Goal: Task Accomplishment & Management: Manage account settings

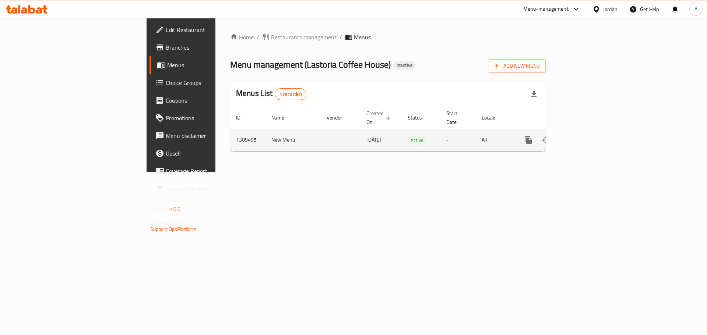
click at [586, 136] on icon "enhanced table" at bounding box center [581, 140] width 9 height 9
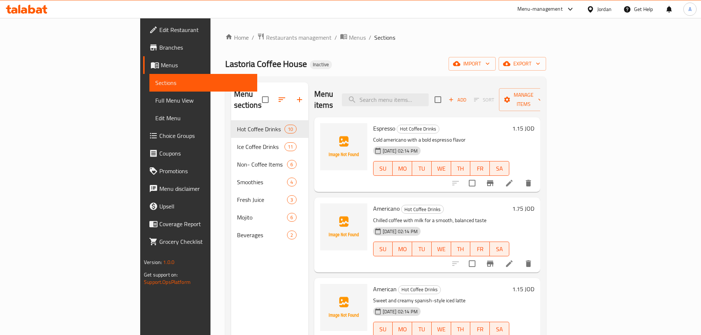
click at [155, 102] on span "Full Menu View" at bounding box center [203, 100] width 96 height 9
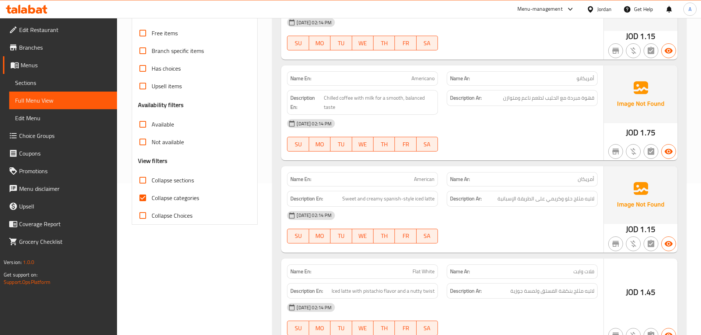
scroll to position [184, 0]
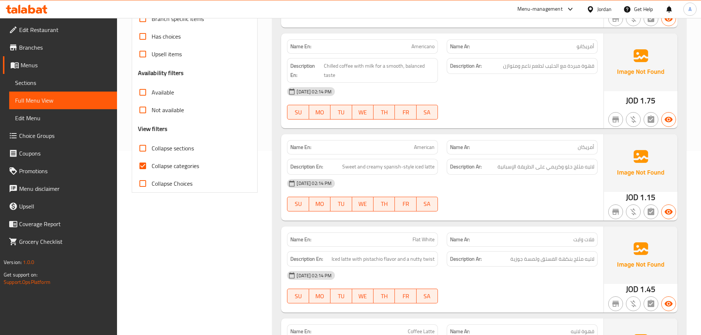
click at [158, 169] on span "Collapse categories" at bounding box center [176, 166] width 48 height 9
click at [152, 169] on input "Collapse categories" at bounding box center [143, 166] width 18 height 18
checkbox input "false"
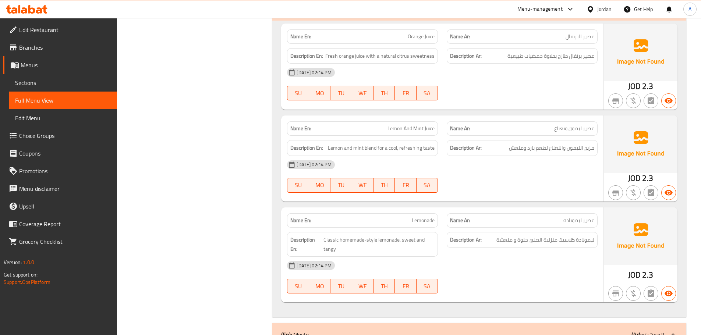
scroll to position [3461, 0]
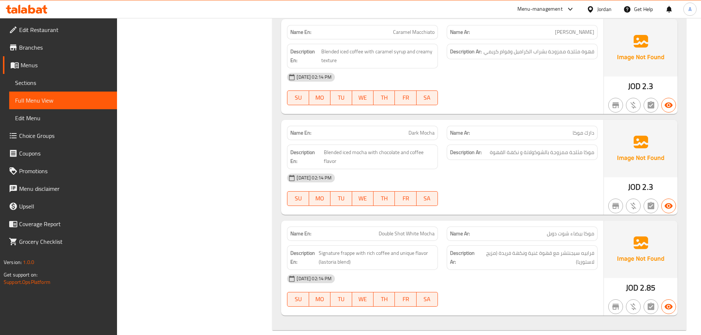
scroll to position [773, 0]
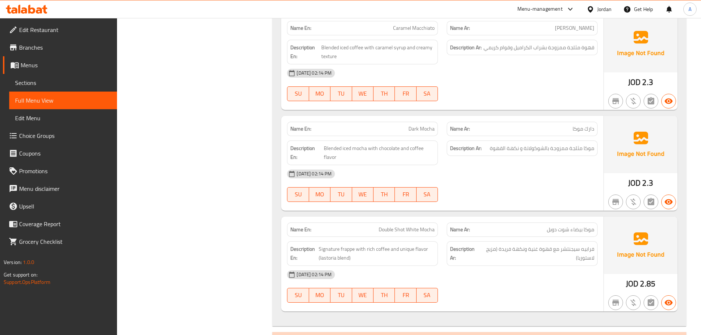
click at [401, 231] on span "Double Shot White Mocha" at bounding box center [407, 230] width 56 height 8
copy span "Double Shot White Mocha"
drag, startPoint x: 257, startPoint y: 165, endPoint x: 226, endPoint y: 145, distance: 36.8
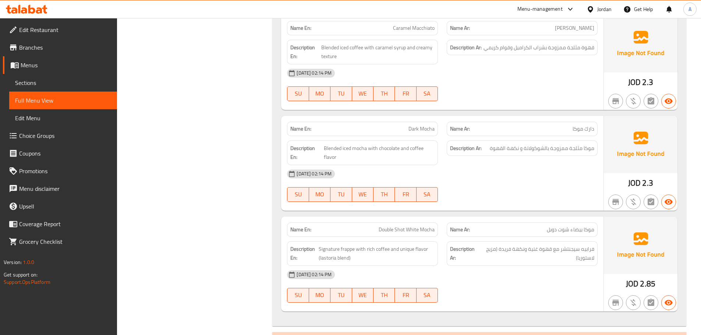
click at [65, 78] on span "Sections" at bounding box center [63, 82] width 96 height 9
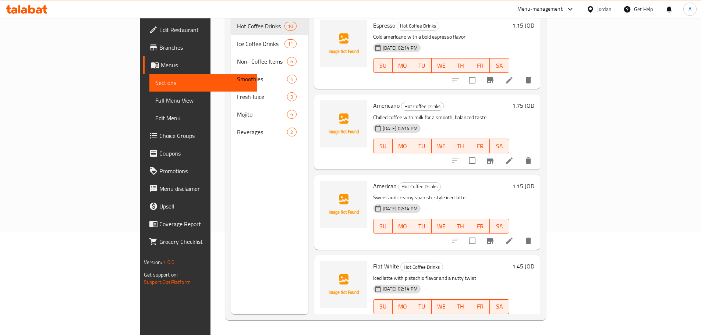
scroll to position [103, 0]
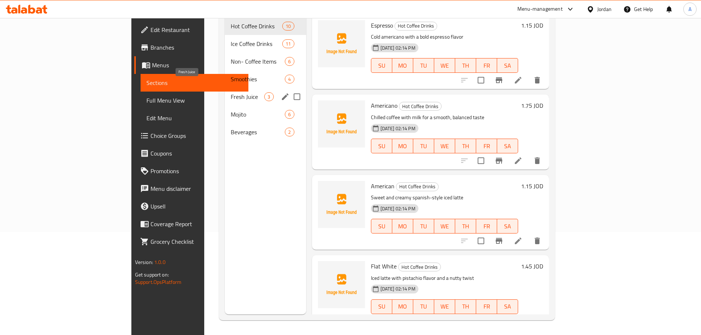
click at [231, 92] on span "Fresh Juice" at bounding box center [248, 96] width 34 height 9
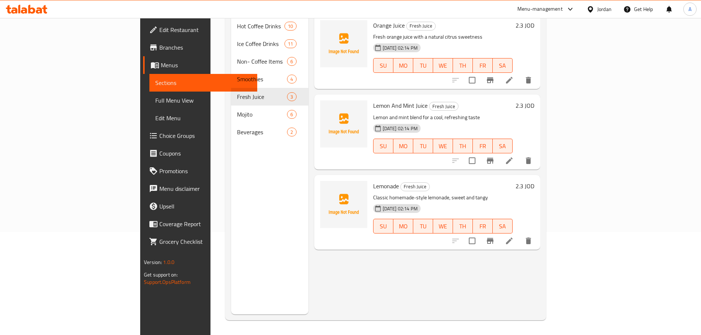
click at [513, 238] on icon at bounding box center [509, 241] width 7 height 7
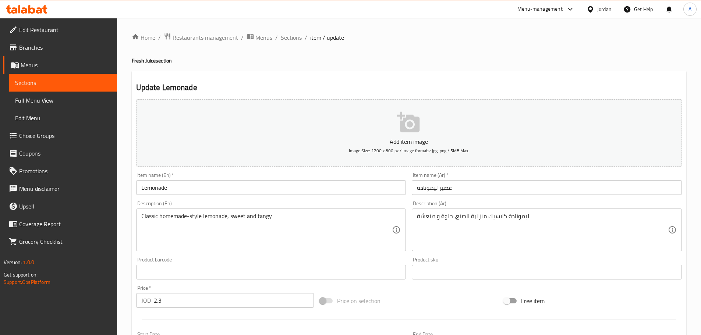
click at [312, 188] on input "Lemonade" at bounding box center [271, 187] width 270 height 15
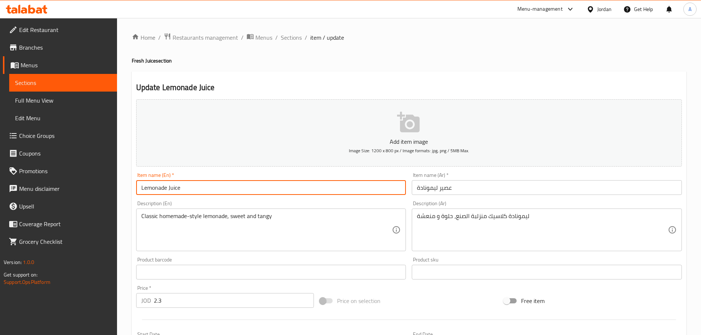
type input "Lemonade Juice"
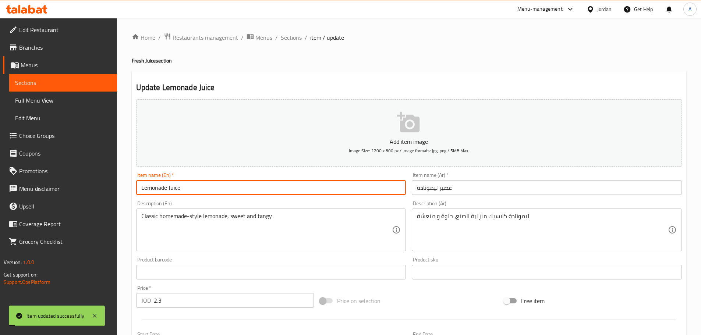
click at [51, 97] on span "Full Menu View" at bounding box center [63, 100] width 96 height 9
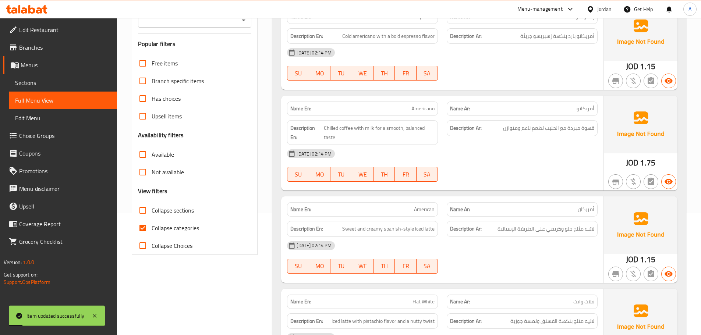
scroll to position [147, 0]
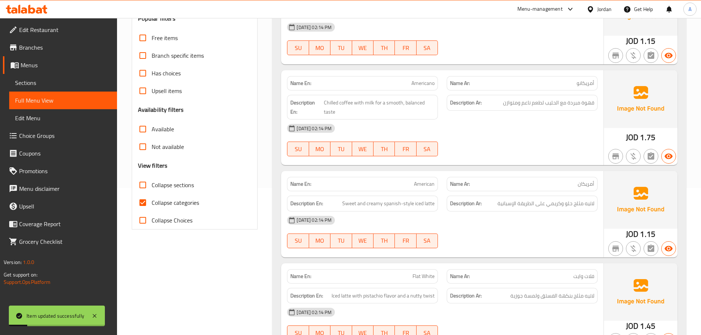
click at [168, 205] on span "Collapse categories" at bounding box center [176, 202] width 48 height 9
click at [152, 205] on input "Collapse categories" at bounding box center [143, 203] width 18 height 18
checkbox input "false"
click at [233, 153] on div "Not available" at bounding box center [195, 147] width 114 height 18
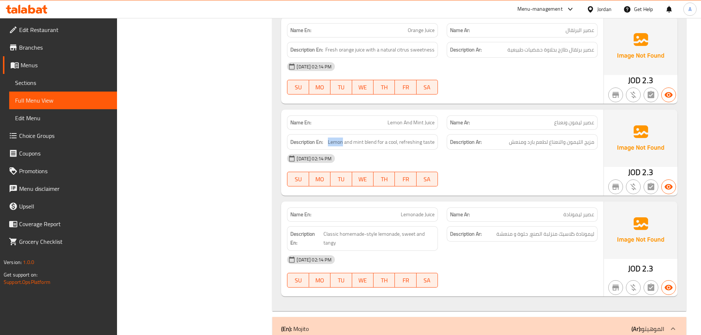
scroll to position [3438, 0]
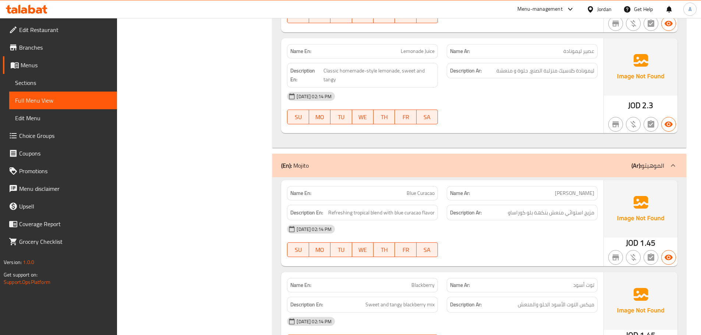
scroll to position [3586, 0]
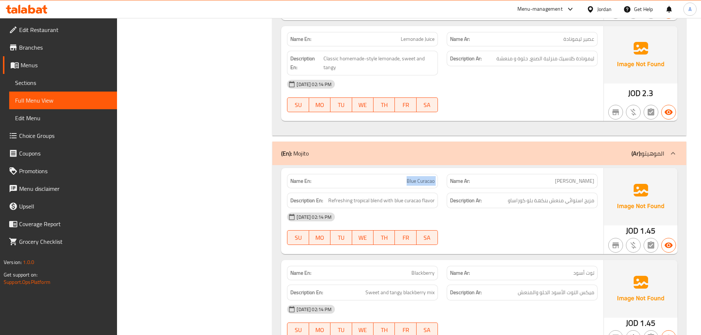
copy span "Blue Curacao"
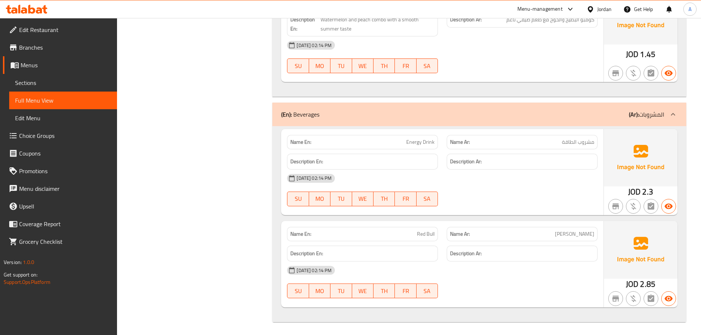
scroll to position [4247, 0]
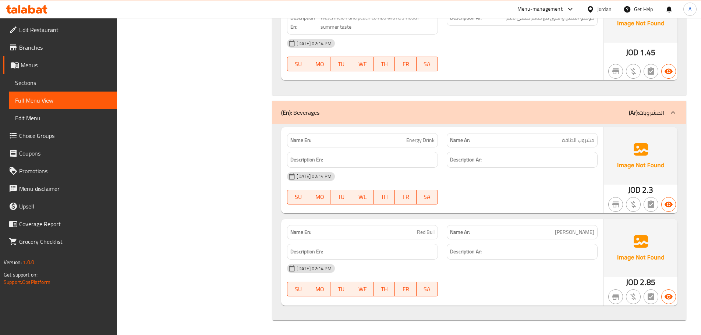
copy span "Energy Drink"
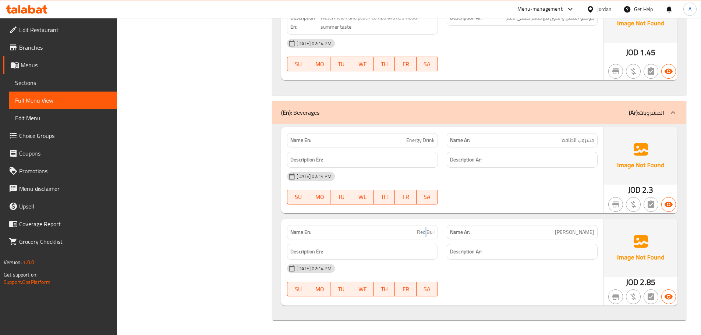
copy span "Red Bull"
click at [63, 114] on span "Edit Menu" at bounding box center [63, 118] width 96 height 9
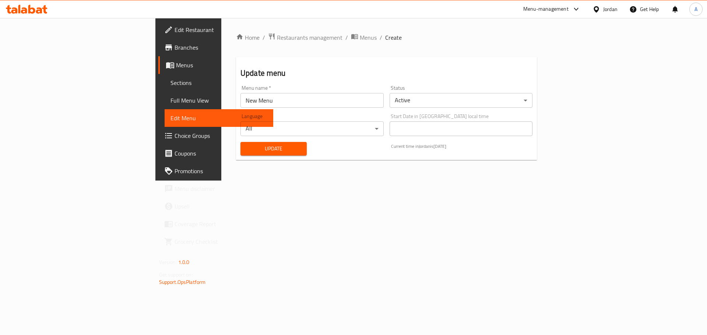
click at [170, 100] on span "Full Menu View" at bounding box center [218, 100] width 97 height 9
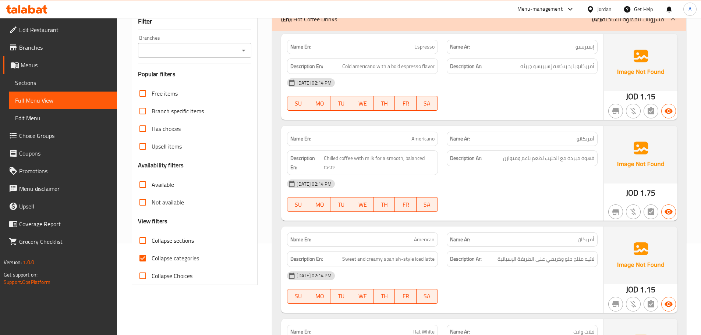
scroll to position [147, 0]
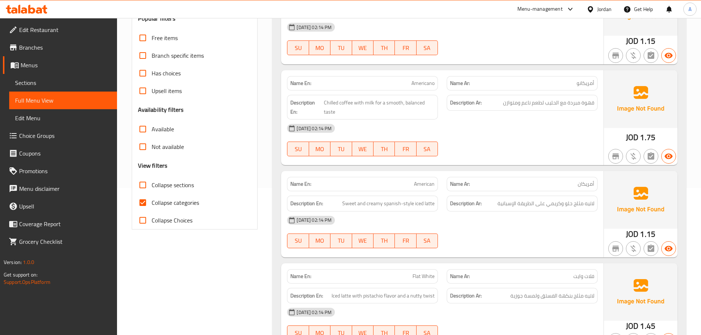
click at [175, 207] on span "Collapse categories" at bounding box center [176, 202] width 48 height 9
click at [152, 207] on input "Collapse categories" at bounding box center [143, 203] width 18 height 18
click at [195, 210] on label "Collapse categories" at bounding box center [166, 203] width 65 height 18
click at [152, 210] on input "Collapse categories" at bounding box center [143, 203] width 18 height 18
checkbox input "true"
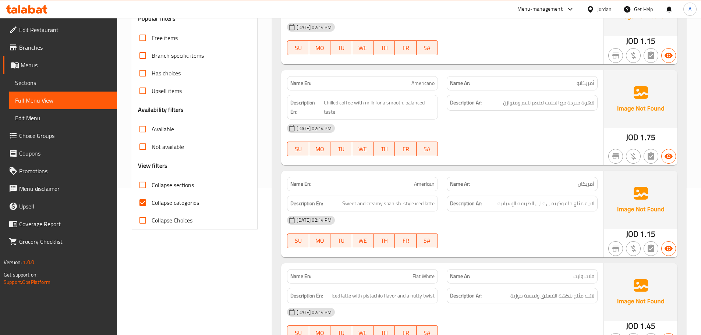
scroll to position [3494, 0]
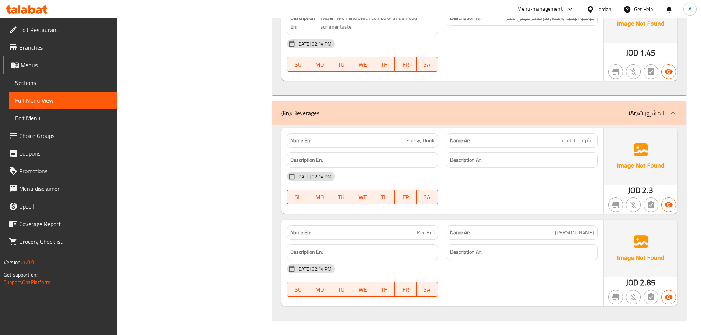
scroll to position [4142, 0]
click at [43, 136] on span "Choice Groups" at bounding box center [65, 135] width 92 height 9
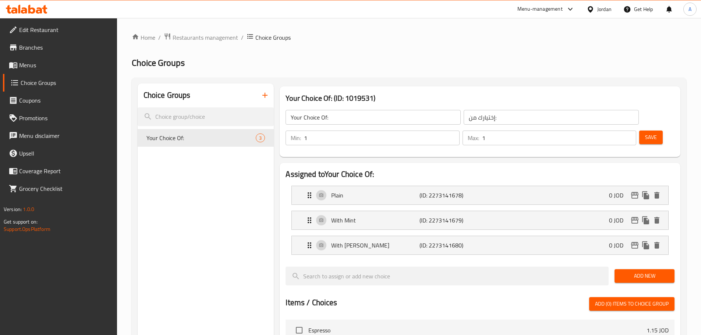
click at [260, 96] on button "button" at bounding box center [265, 96] width 18 height 18
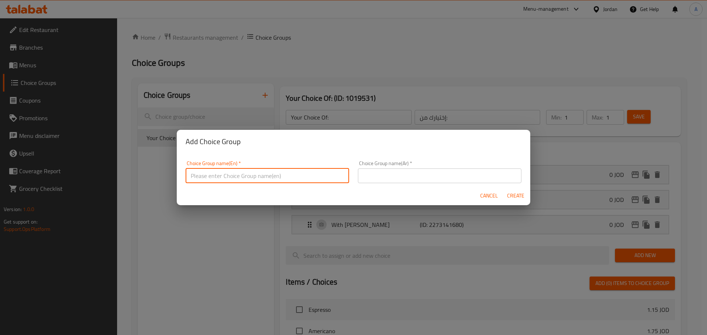
click at [260, 176] on input "text" at bounding box center [267, 176] width 163 height 15
type input "Your Choice Of:"
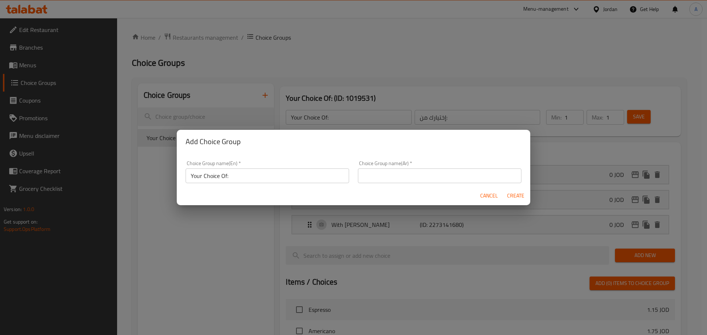
click at [399, 186] on div "Choice Group name(Ar)   * Choice Group name(Ar) *" at bounding box center [439, 171] width 172 height 31
drag, startPoint x: 411, startPoint y: 179, endPoint x: 326, endPoint y: 181, distance: 85.8
click at [411, 179] on input "text" at bounding box center [439, 176] width 163 height 15
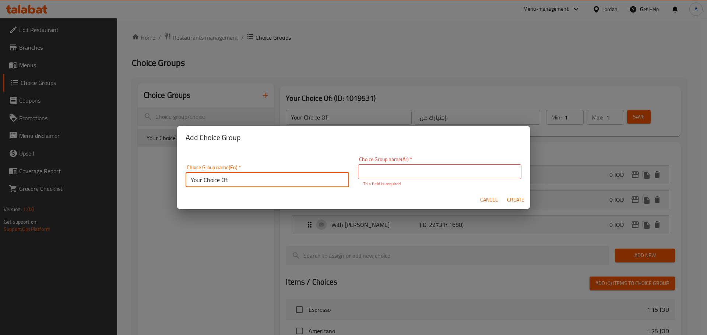
click at [260, 177] on input "Your Choice Of:" at bounding box center [267, 180] width 163 height 15
drag, startPoint x: 412, startPoint y: 184, endPoint x: 417, endPoint y: 180, distance: 6.2
click at [412, 184] on p "This field is required" at bounding box center [439, 184] width 153 height 7
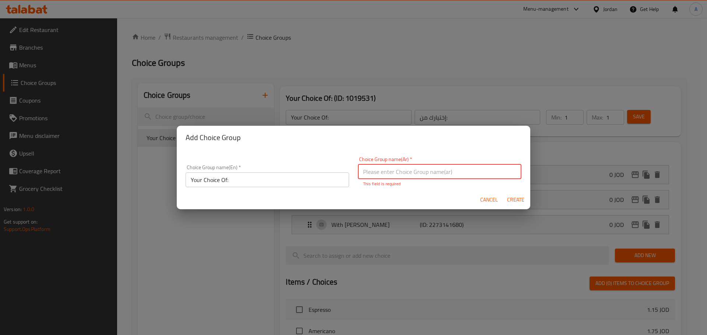
click at [418, 178] on input "text" at bounding box center [439, 172] width 163 height 15
type input "إختيارك من النكهة:"
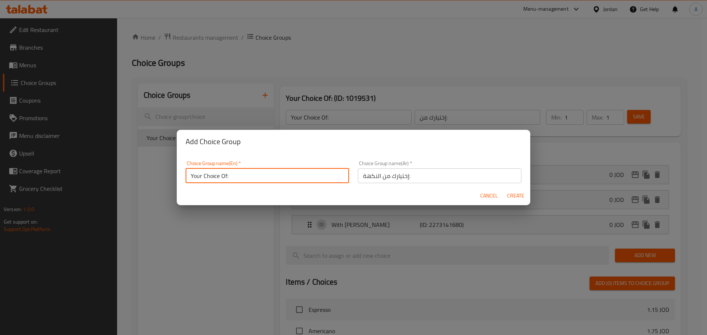
click at [247, 180] on input "Your Choice Of:" at bounding box center [267, 176] width 163 height 15
type input "Your Choice Of Flavor:"
click at [513, 196] on span "Create" at bounding box center [516, 195] width 18 height 9
type input "Your Choice Of Flavor:"
type input "إختيارك من النكهة:"
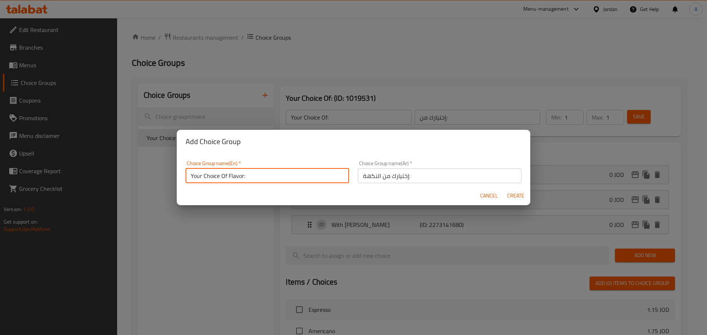
type input "0"
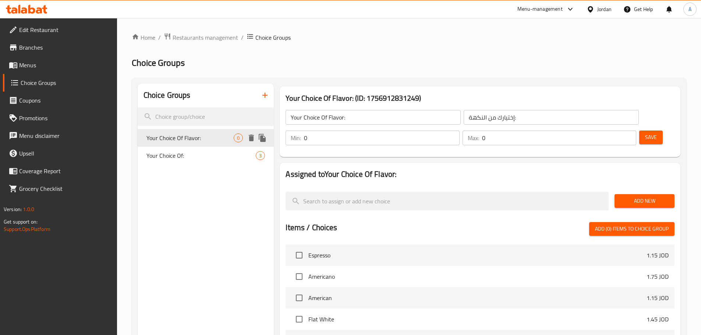
click at [221, 140] on span "Your Choice Of Flavor:" at bounding box center [191, 138] width 88 height 9
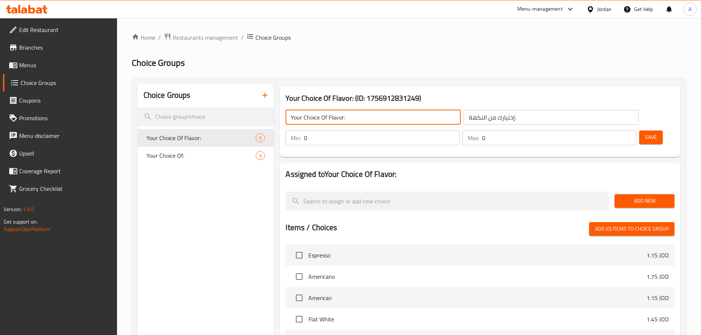
click at [338, 117] on input "Your Choice Of Flavor:" at bounding box center [373, 117] width 175 height 15
type input "Your Choice Of:"
click at [464, 120] on input "إختيارك من النكهة:" at bounding box center [551, 117] width 175 height 15
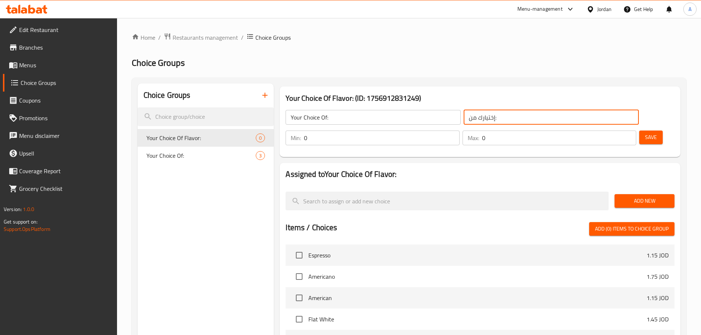
type input "إختيارك من:"
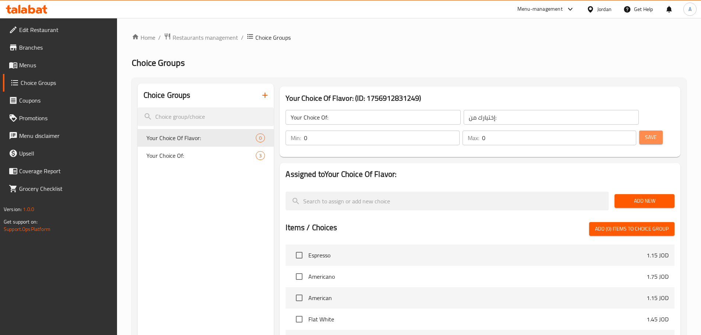
click at [645, 133] on span "Save" at bounding box center [651, 137] width 12 height 9
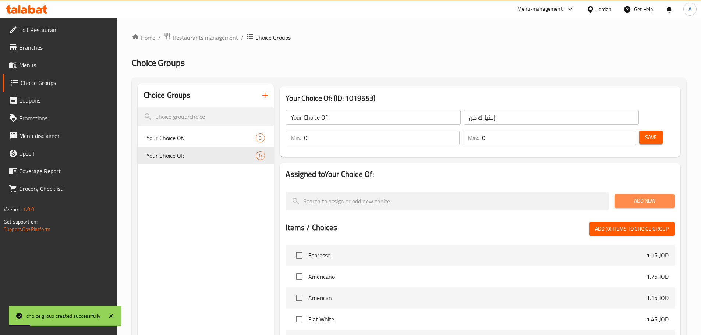
click at [643, 194] on button "Add New" at bounding box center [645, 201] width 60 height 14
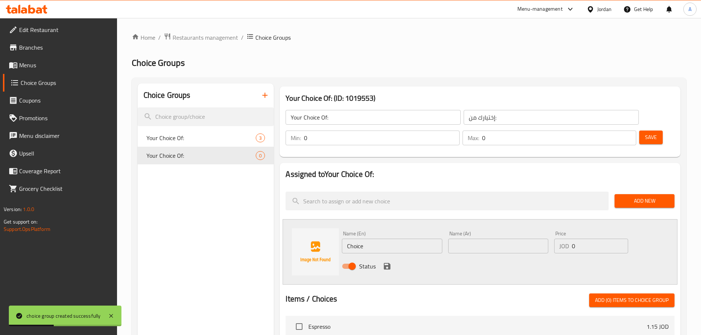
click at [377, 239] on input "Choice" at bounding box center [392, 246] width 100 height 15
paste input "energy drink"
type input "energy drink"
click at [478, 239] on input "text" at bounding box center [498, 246] width 100 height 15
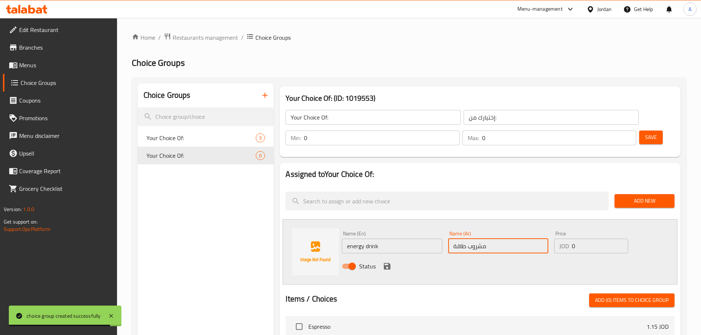
type input "مشروب طاقة"
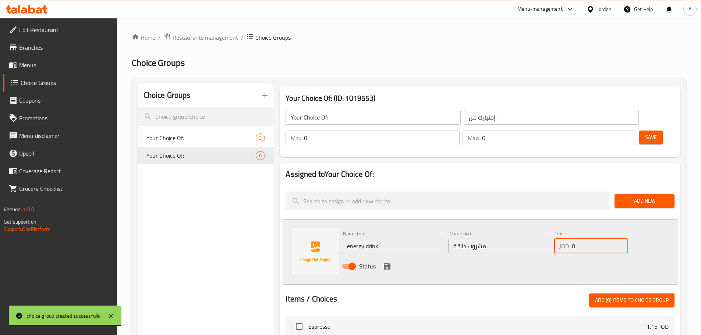
click at [598, 239] on input "0" at bounding box center [600, 246] width 56 height 15
type input "2.3"
click at [383, 262] on icon "save" at bounding box center [387, 266] width 9 height 9
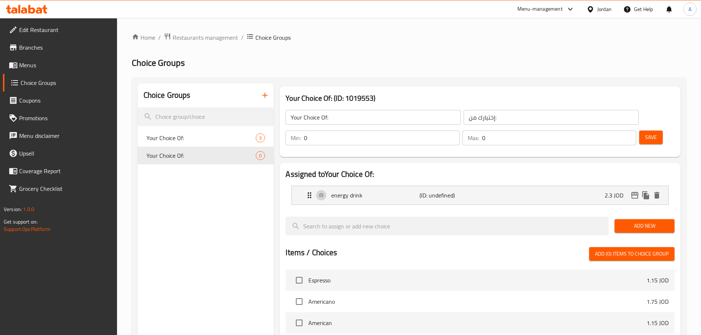
click at [632, 222] on span "Add New" at bounding box center [645, 226] width 48 height 9
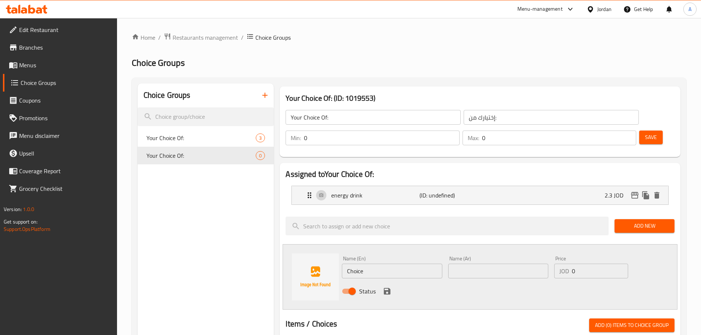
click at [361, 264] on input "Choice" at bounding box center [392, 271] width 100 height 15
paste input "red bull"
type input "red bull"
click at [499, 264] on input "text" at bounding box center [498, 271] width 100 height 15
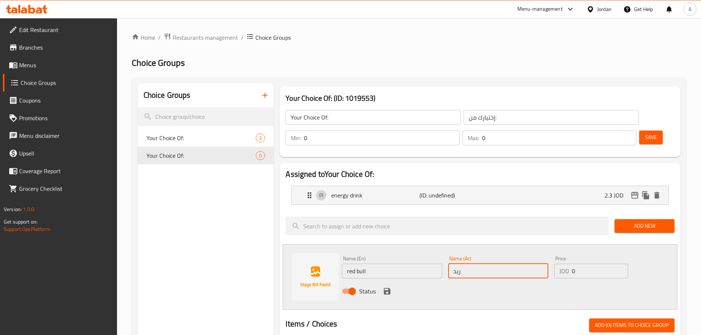
type input "[PERSON_NAME]"
click at [588, 264] on input "0" at bounding box center [600, 271] width 56 height 15
type input "2.85"
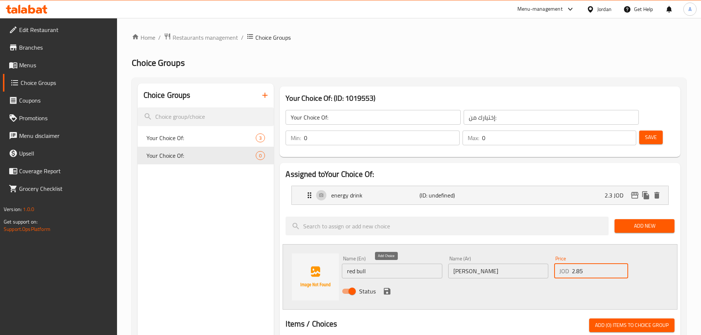
click at [390, 287] on icon "save" at bounding box center [387, 291] width 9 height 9
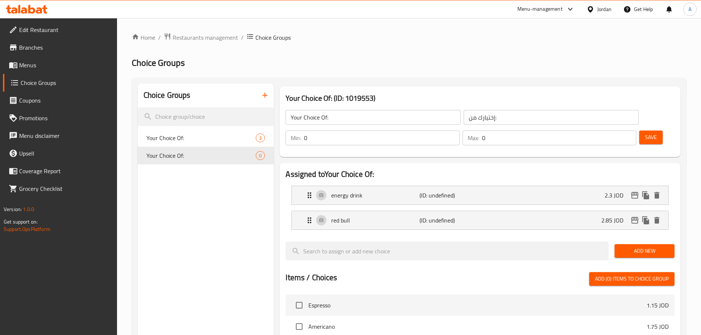
click at [645, 133] on span "Save" at bounding box center [651, 137] width 12 height 9
click at [641, 131] on button "Save" at bounding box center [652, 138] width 24 height 14
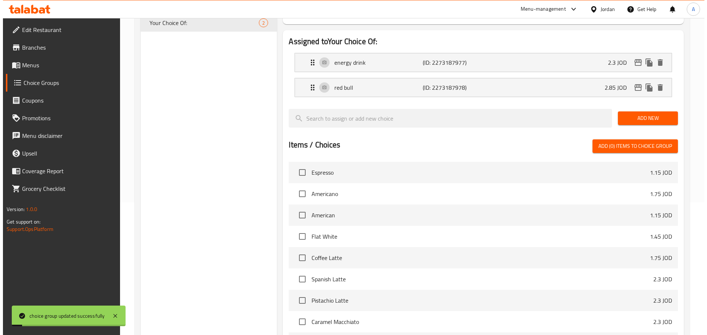
scroll to position [218, 0]
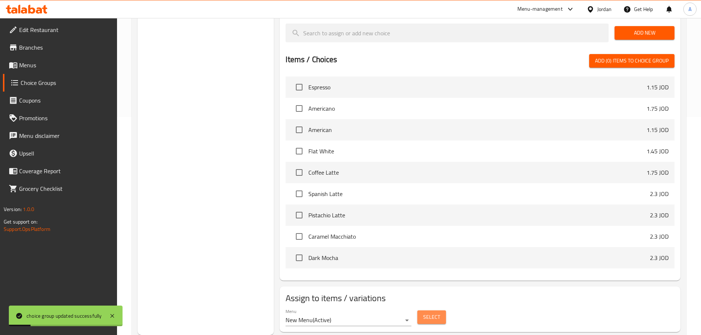
click at [425, 313] on span "Select" at bounding box center [431, 317] width 17 height 9
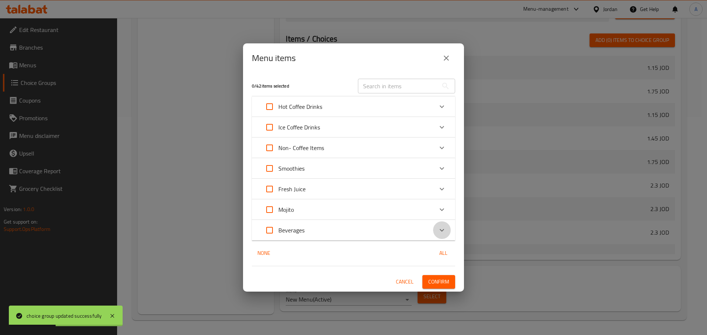
click at [444, 230] on icon "Expand" at bounding box center [441, 230] width 9 height 9
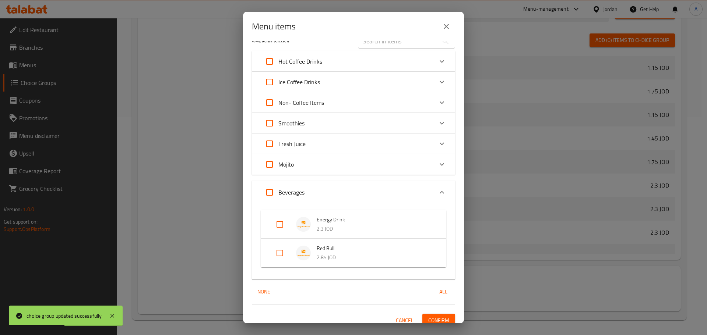
scroll to position [20, 0]
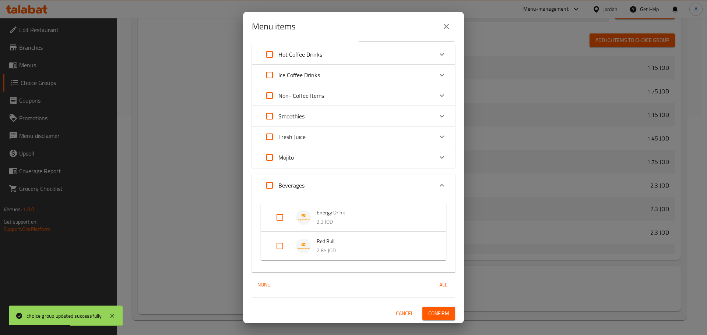
click at [439, 186] on icon "Expand" at bounding box center [441, 185] width 9 height 9
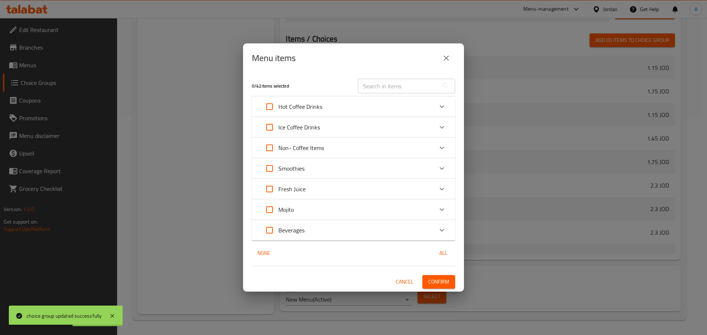
scroll to position [0, 0]
click at [338, 209] on div "Mojito" at bounding box center [347, 210] width 172 height 18
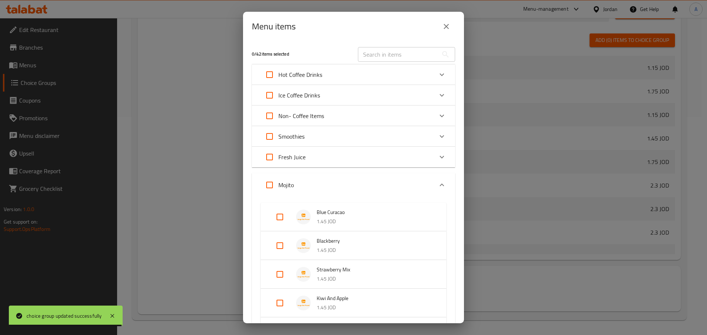
click at [270, 183] on input "Expand" at bounding box center [270, 185] width 18 height 18
checkbox input "true"
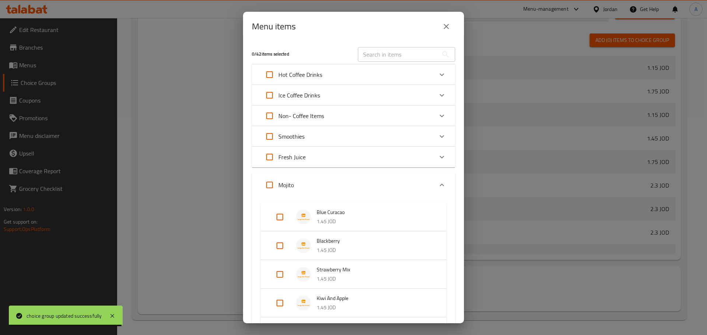
checkbox input "true"
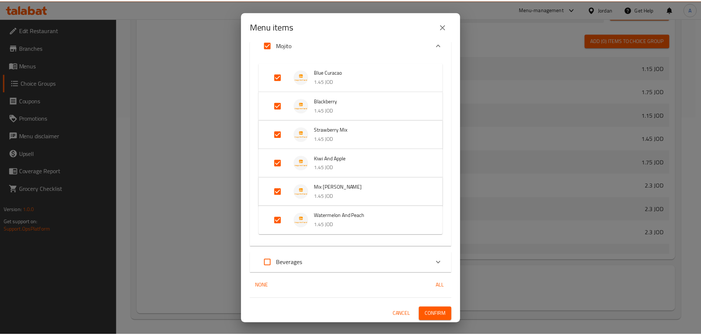
scroll to position [141, 0]
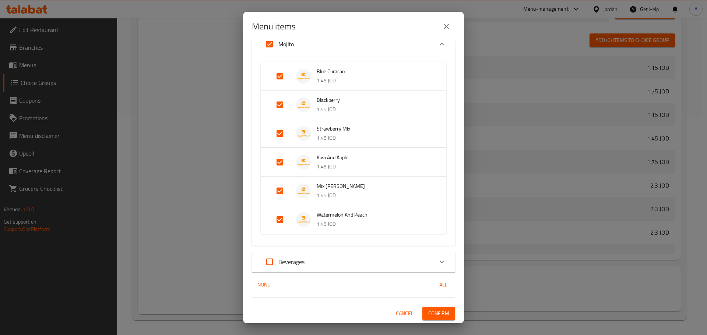
click at [429, 313] on span "Confirm" at bounding box center [438, 313] width 21 height 9
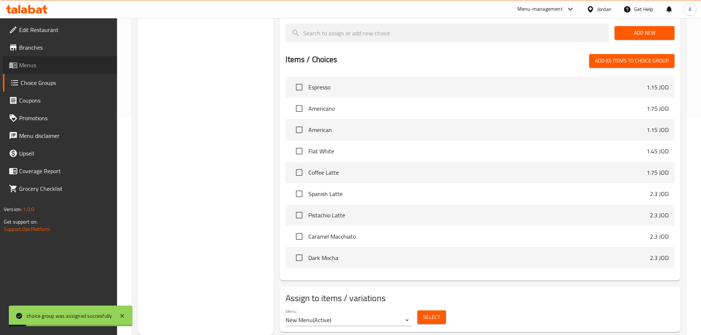
click at [27, 67] on span "Menus" at bounding box center [65, 65] width 92 height 9
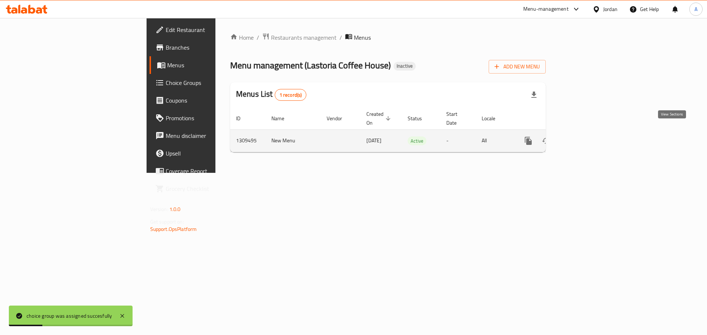
click at [586, 137] on icon "enhanced table" at bounding box center [581, 141] width 9 height 9
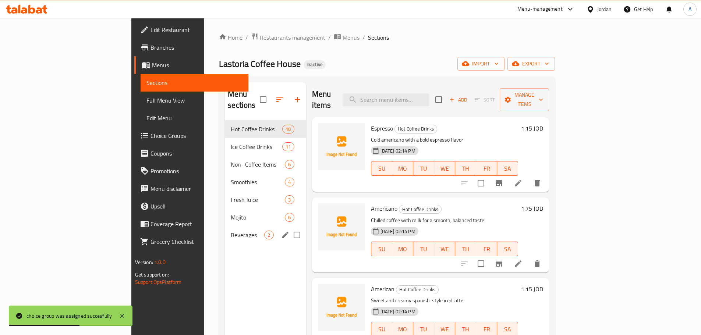
click at [231, 231] on span "Beverages" at bounding box center [248, 235] width 34 height 9
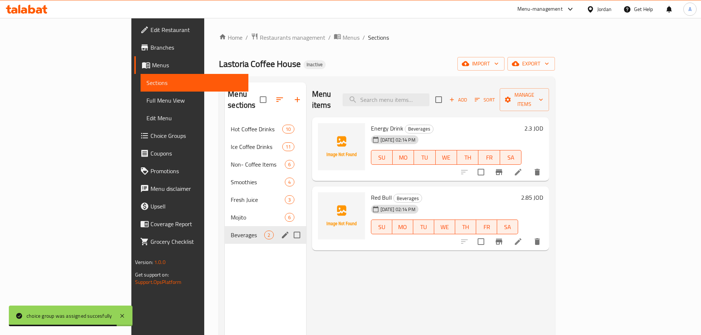
click at [289, 228] on input "Menu sections" at bounding box center [296, 235] width 15 height 15
checkbox input "true"
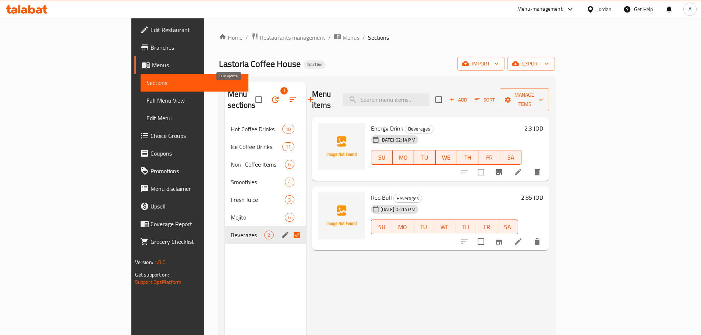
click at [272, 96] on icon "button" at bounding box center [275, 99] width 7 height 7
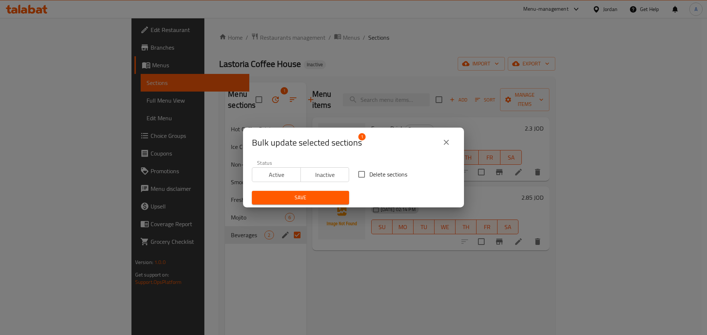
click at [373, 177] on span "Delete sections" at bounding box center [388, 174] width 38 height 9
click at [369, 177] on input "Delete sections" at bounding box center [361, 174] width 15 height 15
checkbox input "true"
click at [317, 194] on span "Save" at bounding box center [300, 197] width 85 height 9
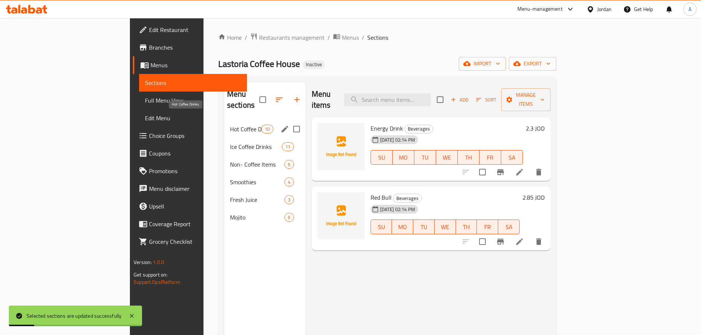
click at [230, 125] on span "Hot Coffee Drinks" at bounding box center [245, 129] width 31 height 9
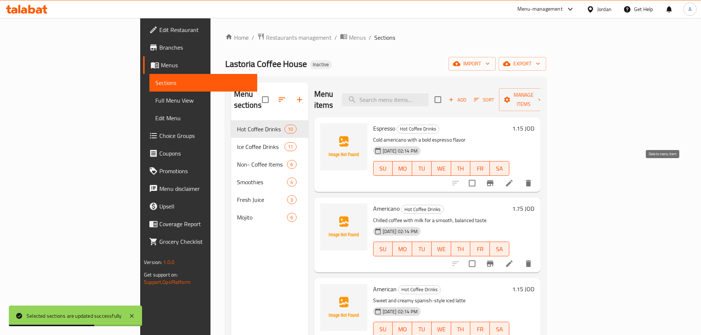
click at [533, 179] on icon "delete" at bounding box center [528, 183] width 9 height 9
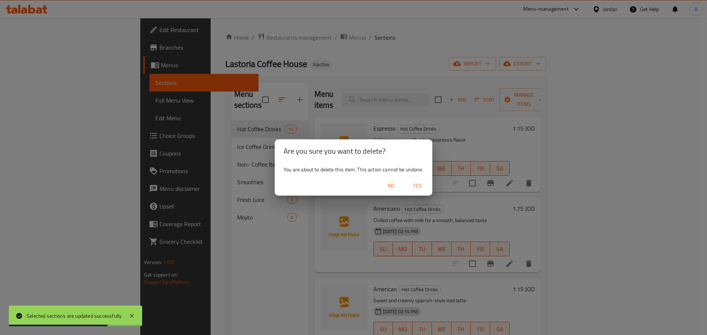
click at [421, 184] on span "Yes" at bounding box center [418, 186] width 18 height 9
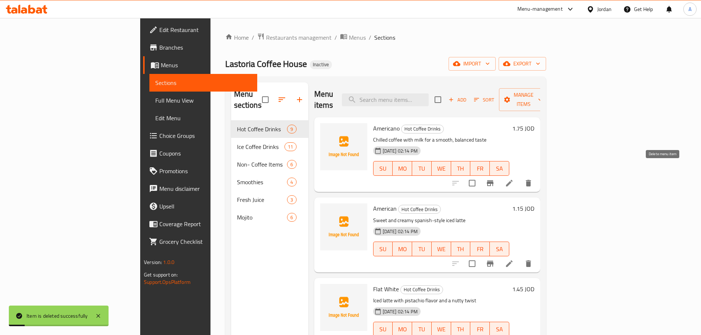
click at [533, 179] on icon "delete" at bounding box center [528, 183] width 9 height 9
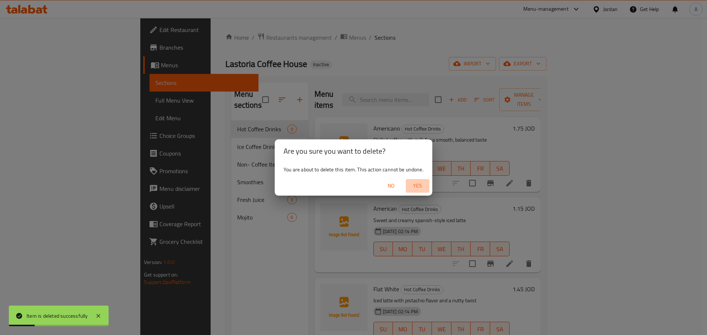
click at [419, 184] on span "Yes" at bounding box center [418, 186] width 18 height 9
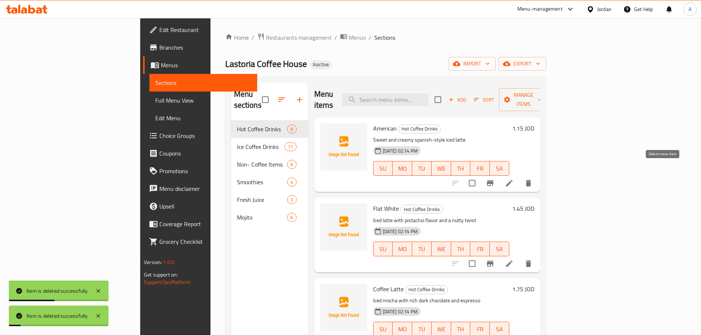
click at [533, 179] on icon "delete" at bounding box center [528, 183] width 9 height 9
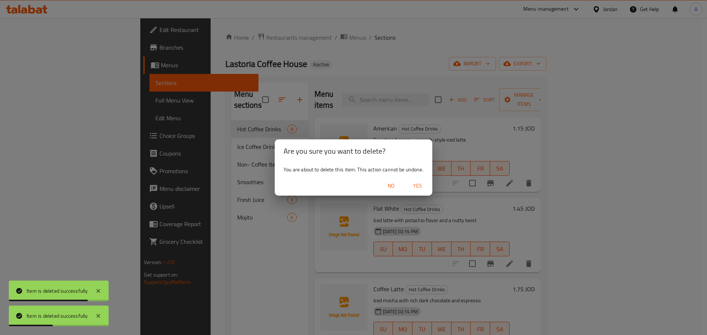
click at [419, 184] on span "Yes" at bounding box center [418, 186] width 18 height 9
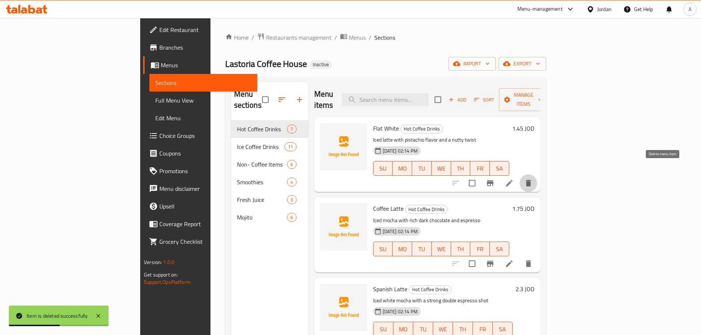
click at [531, 180] on icon "delete" at bounding box center [528, 183] width 5 height 7
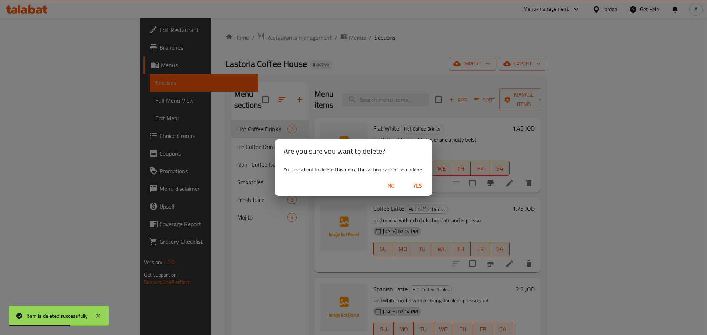
click at [422, 187] on span "Yes" at bounding box center [418, 186] width 18 height 9
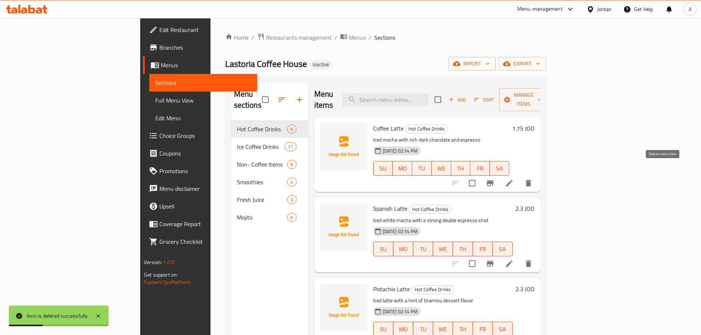
click at [531, 180] on icon "delete" at bounding box center [528, 183] width 5 height 7
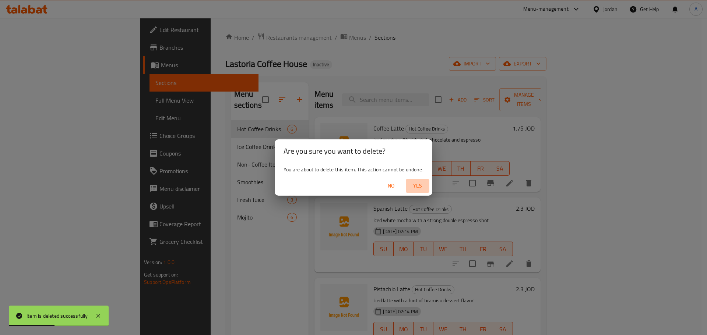
click at [421, 185] on span "Yes" at bounding box center [418, 186] width 18 height 9
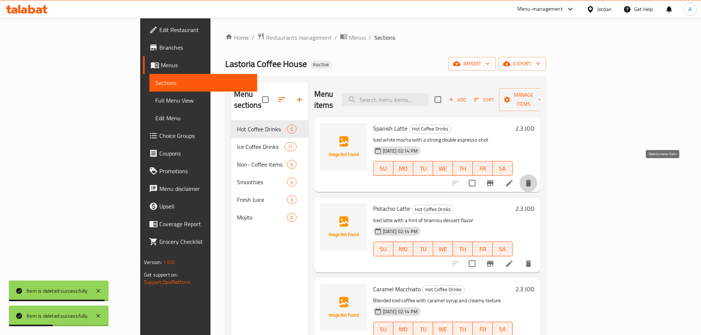
click at [531, 180] on icon "delete" at bounding box center [528, 183] width 5 height 7
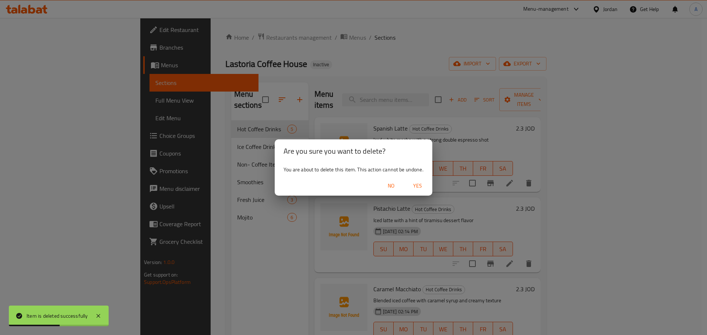
click at [418, 187] on span "Yes" at bounding box center [418, 186] width 18 height 9
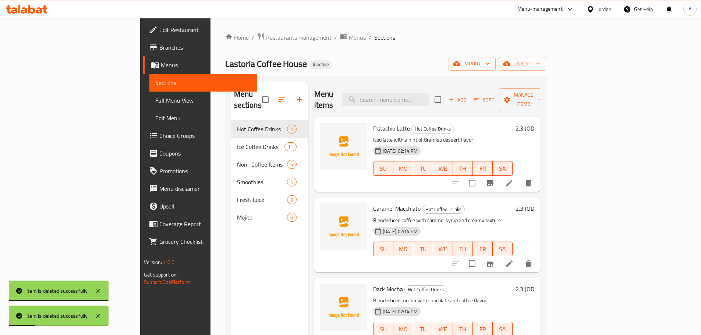
click at [531, 180] on icon "delete" at bounding box center [528, 183] width 5 height 7
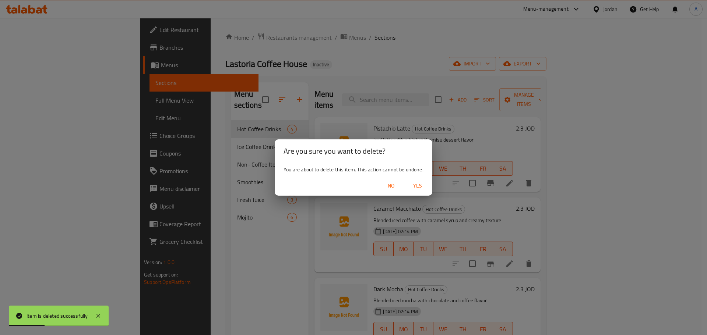
click at [422, 187] on span "Yes" at bounding box center [418, 186] width 18 height 9
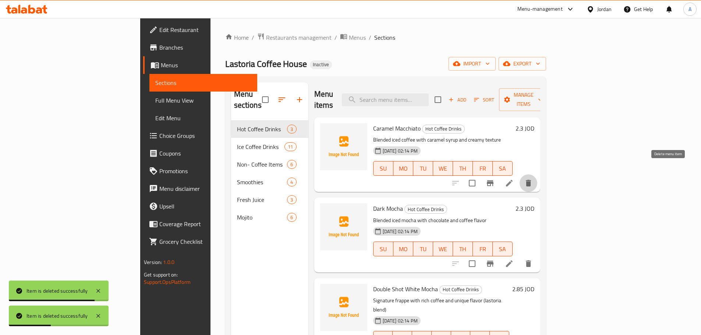
click at [531, 180] on icon "delete" at bounding box center [528, 183] width 5 height 7
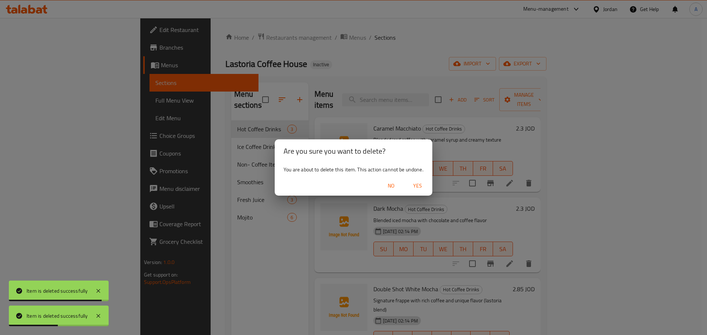
click at [416, 185] on span "Yes" at bounding box center [418, 186] width 18 height 9
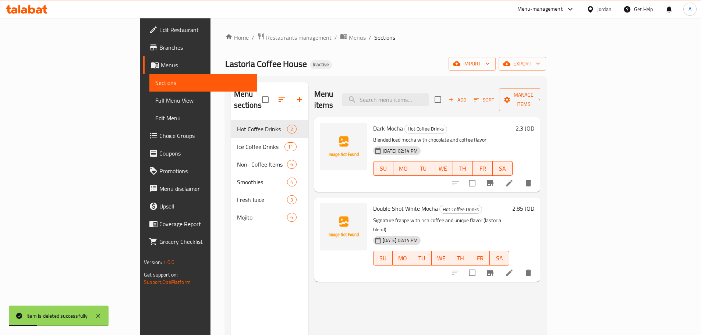
click at [538, 175] on button "delete" at bounding box center [529, 184] width 18 height 18
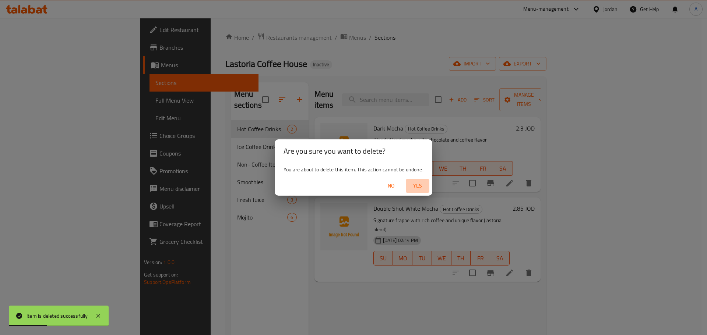
click at [424, 187] on span "Yes" at bounding box center [418, 186] width 18 height 9
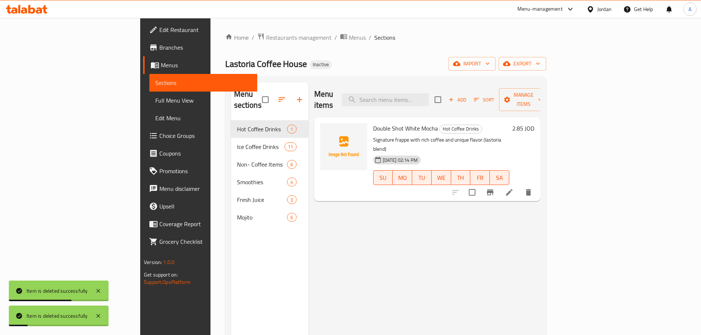
click at [149, 107] on link "Full Menu View" at bounding box center [203, 101] width 108 height 18
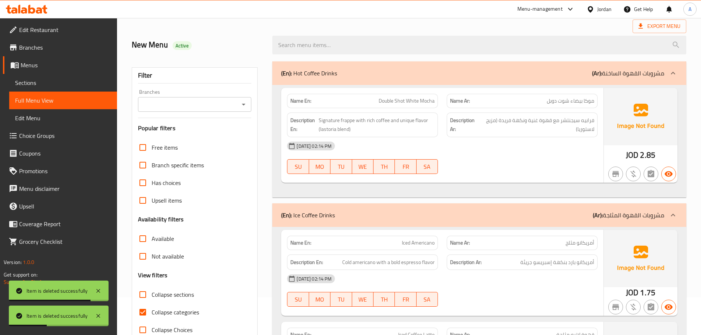
scroll to position [74, 0]
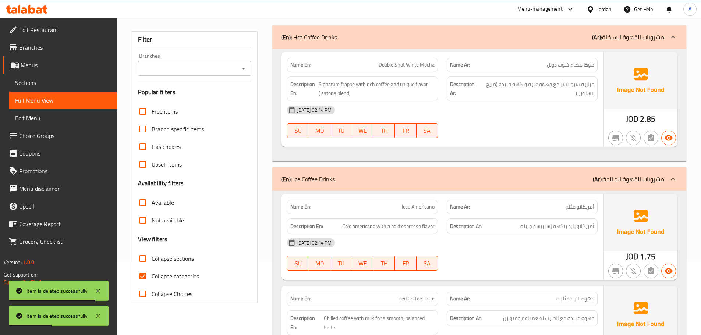
click at [157, 277] on span "Collapse categories" at bounding box center [176, 276] width 48 height 9
click at [152, 277] on input "Collapse categories" at bounding box center [143, 277] width 18 height 18
checkbox input "false"
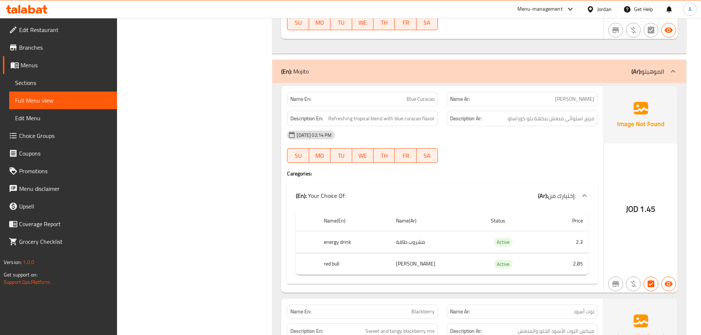
scroll to position [0, 0]
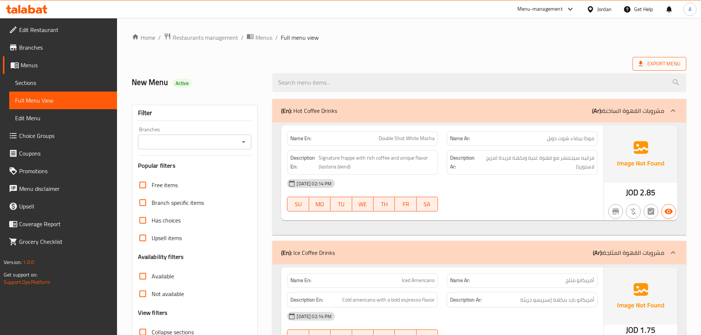
click at [657, 59] on span "Export Menu" at bounding box center [660, 63] width 42 height 9
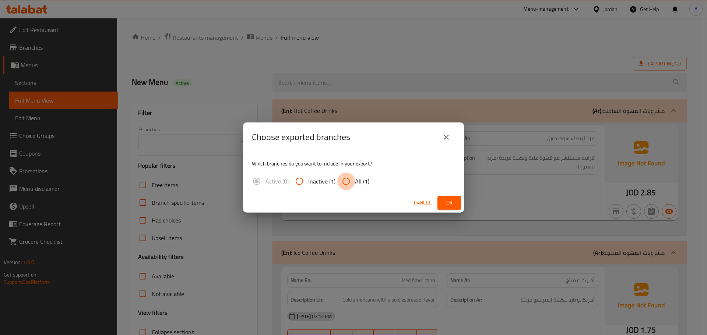
click at [351, 182] on input "All (1)" at bounding box center [346, 182] width 18 height 18
radio input "true"
click at [445, 201] on span "Ok" at bounding box center [449, 202] width 12 height 9
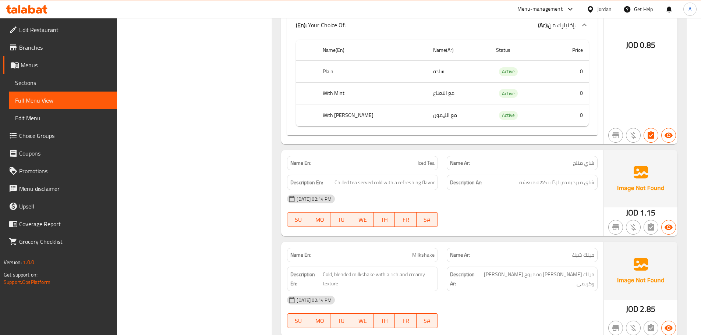
scroll to position [1640, 0]
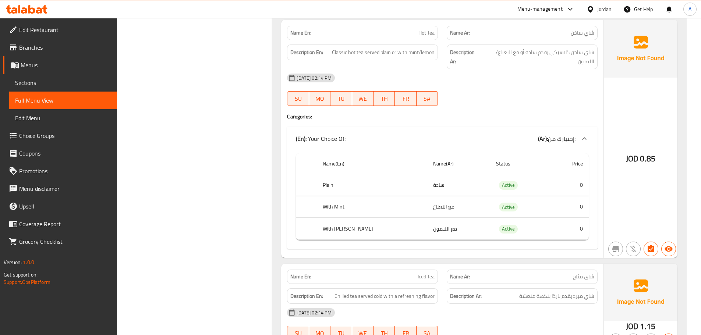
click at [56, 29] on span "Edit Restaurant" at bounding box center [65, 29] width 92 height 9
